Goal: Task Accomplishment & Management: Use online tool/utility

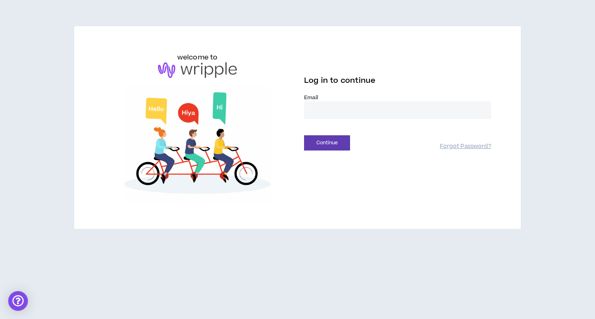
click at [390, 108] on input "email" at bounding box center [397, 110] width 187 height 18
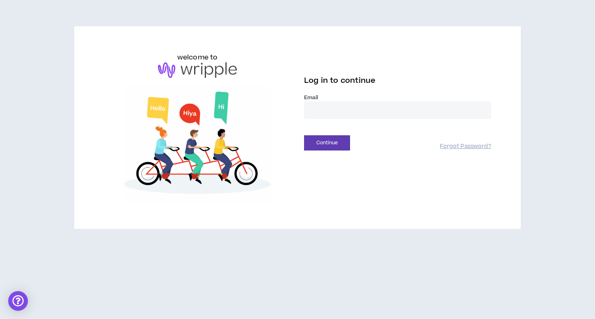
click at [0, 319] on com-1password-button at bounding box center [0, 319] width 0 height 0
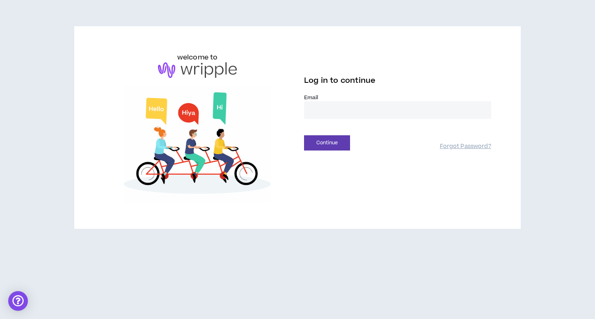
click at [0, 319] on com-1password-button at bounding box center [0, 319] width 0 height 0
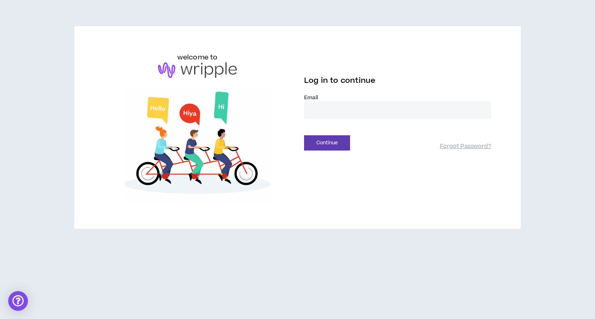
click at [0, 319] on com-1password-button at bounding box center [0, 319] width 0 height 0
click at [370, 109] on input "email" at bounding box center [397, 110] width 187 height 18
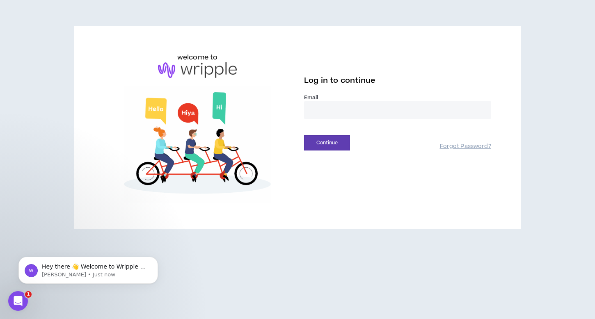
click at [438, 103] on input "email" at bounding box center [397, 110] width 187 height 18
click at [0, 319] on com-1password-button at bounding box center [0, 319] width 0 height 0
click at [413, 107] on input "email" at bounding box center [397, 110] width 187 height 18
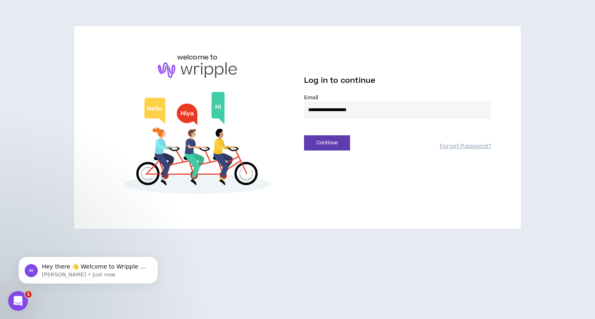
type input "**********"
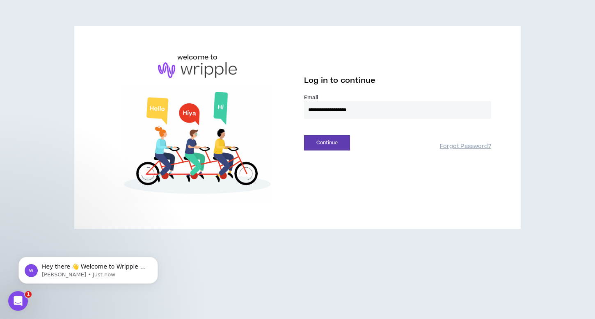
click at [304, 135] on button "Continue" at bounding box center [327, 142] width 46 height 15
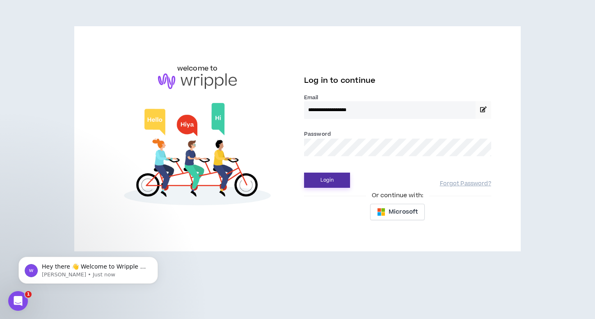
click at [327, 177] on button "Login" at bounding box center [327, 180] width 46 height 15
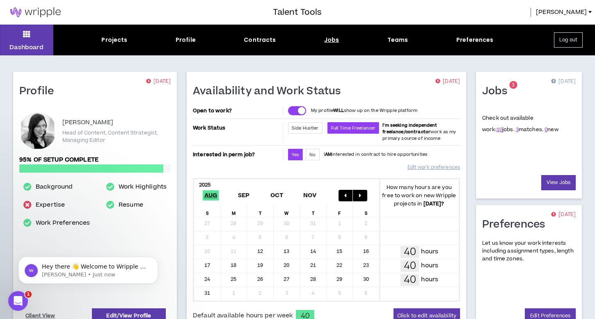
click at [334, 39] on div "Jobs" at bounding box center [331, 40] width 15 height 9
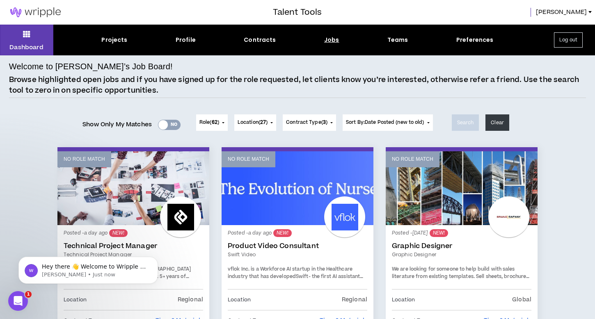
click at [173, 125] on div "Yes No" at bounding box center [169, 125] width 23 height 10
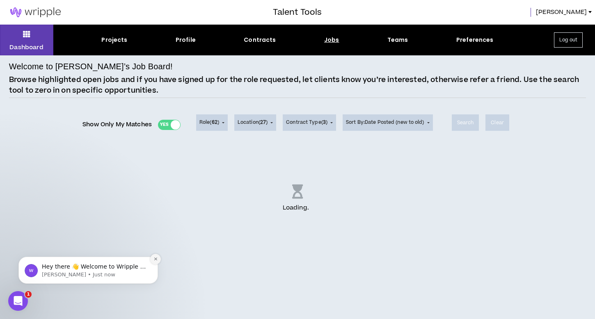
click at [154, 258] on icon "Dismiss notification" at bounding box center [155, 259] width 3 height 3
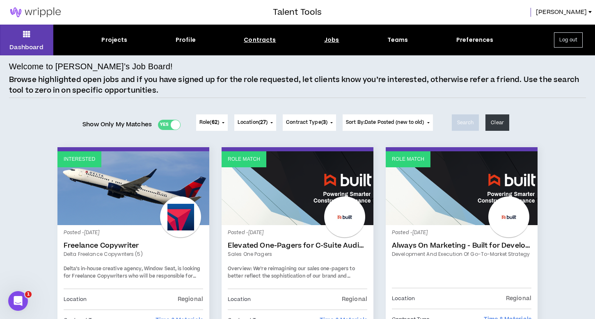
click at [253, 39] on div "Contracts" at bounding box center [260, 40] width 32 height 9
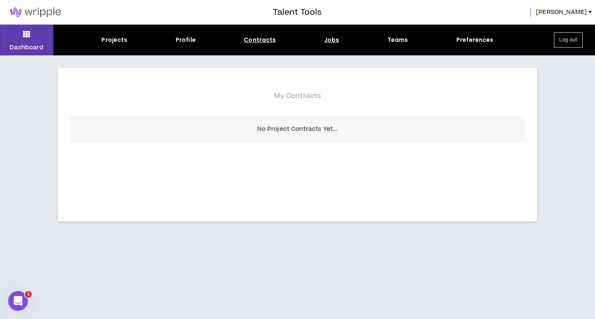
click at [332, 39] on div "Jobs" at bounding box center [331, 40] width 15 height 9
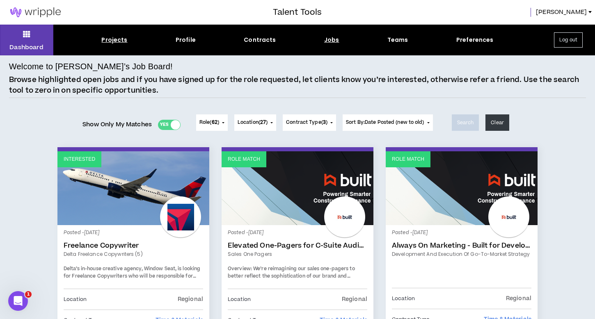
click at [107, 42] on div "Projects" at bounding box center [114, 40] width 26 height 9
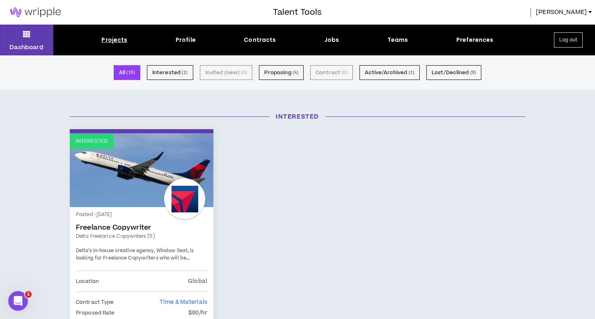
click at [131, 71] on small "( 15 )" at bounding box center [130, 72] width 9 height 7
click at [284, 74] on button "Proposing ( 4 )" at bounding box center [281, 72] width 45 height 15
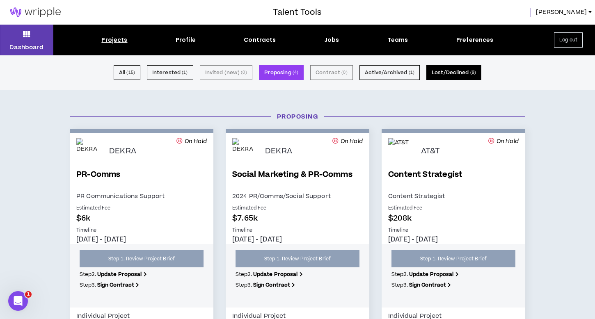
click at [451, 70] on button "Lost/Declined ( 9 )" at bounding box center [453, 72] width 55 height 15
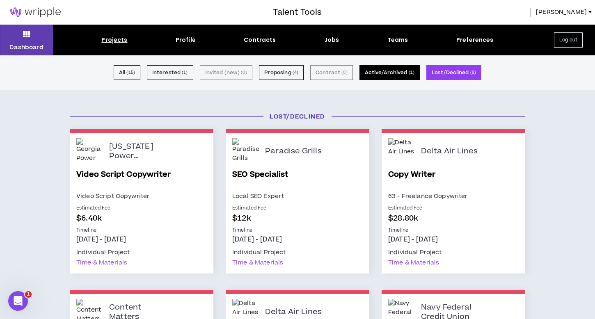
click at [399, 75] on button "Active/Archived ( 1 )" at bounding box center [389, 72] width 60 height 15
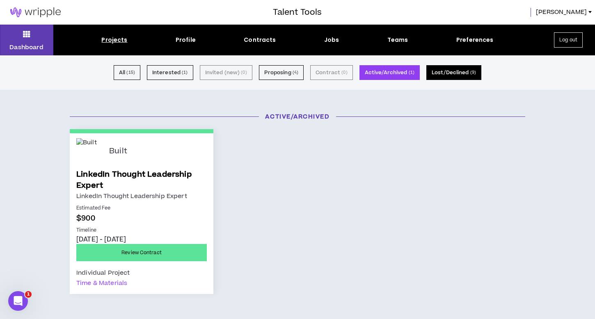
click at [446, 74] on button "Lost/Declined ( 9 )" at bounding box center [453, 72] width 55 height 15
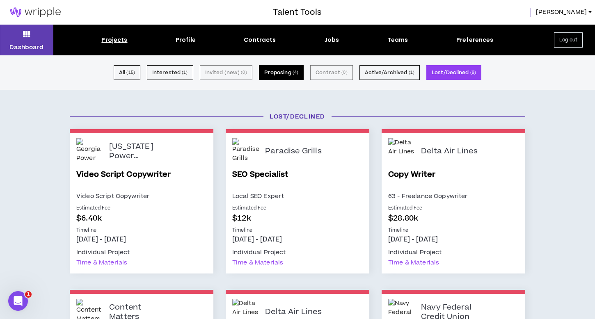
click at [282, 73] on button "Proposing ( 4 )" at bounding box center [281, 72] width 45 height 15
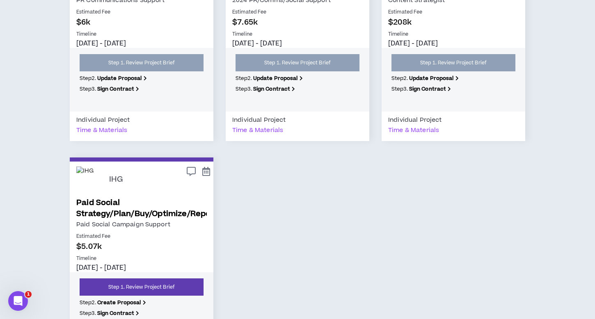
scroll to position [286, 0]
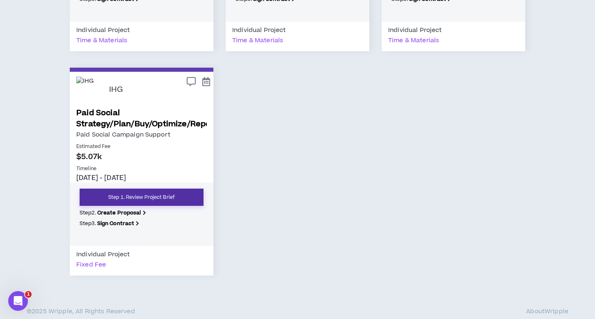
click at [163, 195] on link "Step 1. Review Project Brief" at bounding box center [142, 197] width 124 height 17
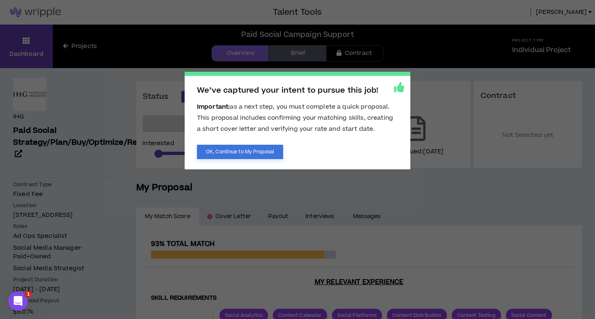
click at [263, 150] on button "OK, Continue to My Proposal" at bounding box center [240, 152] width 86 height 14
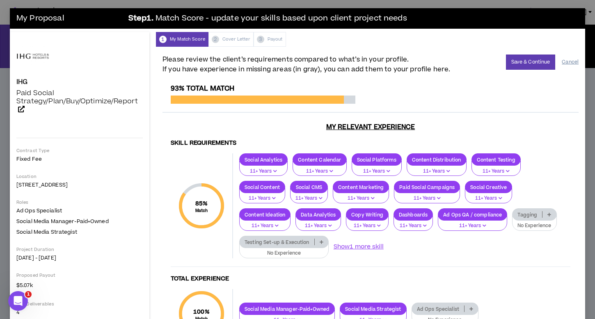
click at [574, 56] on button "Cancel" at bounding box center [570, 62] width 17 height 14
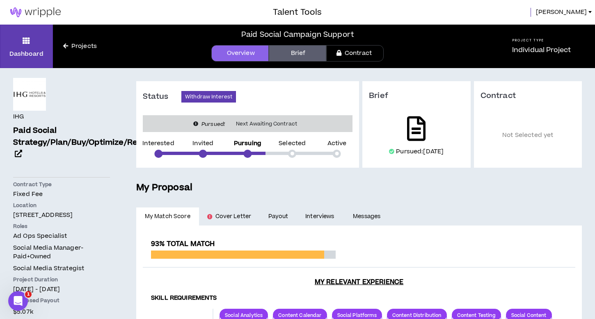
click at [417, 128] on icon at bounding box center [416, 129] width 18 height 25
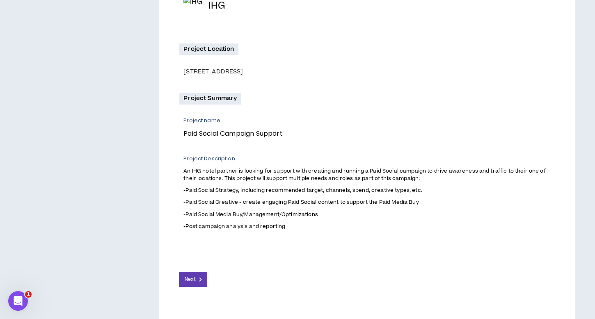
scroll to position [225, 0]
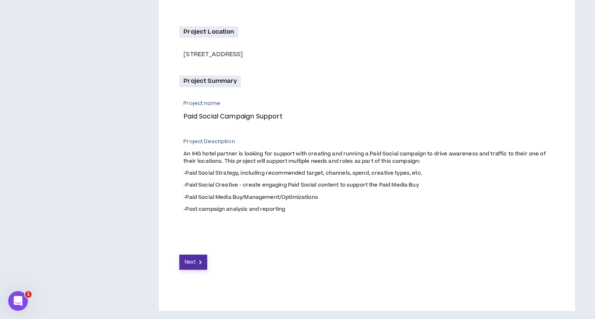
click at [197, 263] on button "Next" at bounding box center [193, 262] width 28 height 15
